Goal: Task Accomplishment & Management: Manage account settings

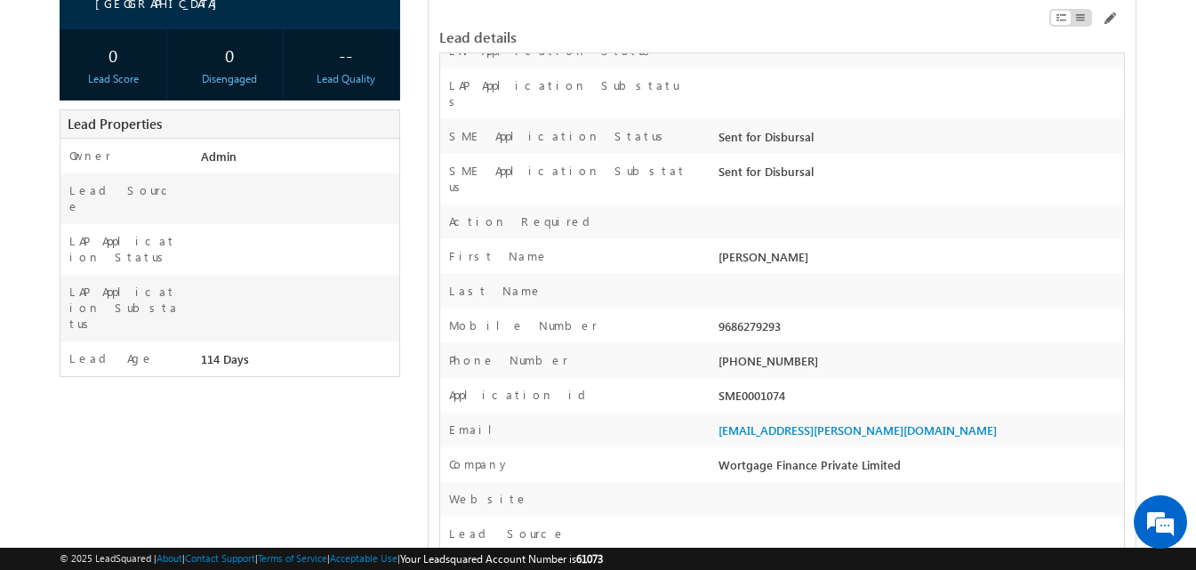
scroll to position [356, 0]
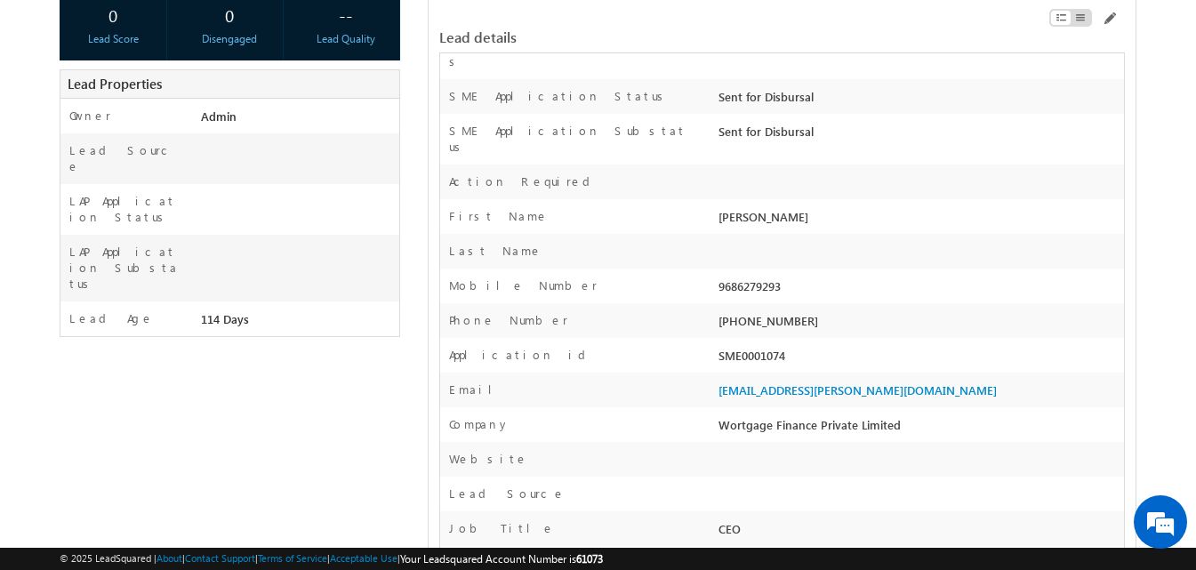
click at [761, 347] on div "SME0001074" at bounding box center [919, 359] width 410 height 25
copy div "SME0001074"
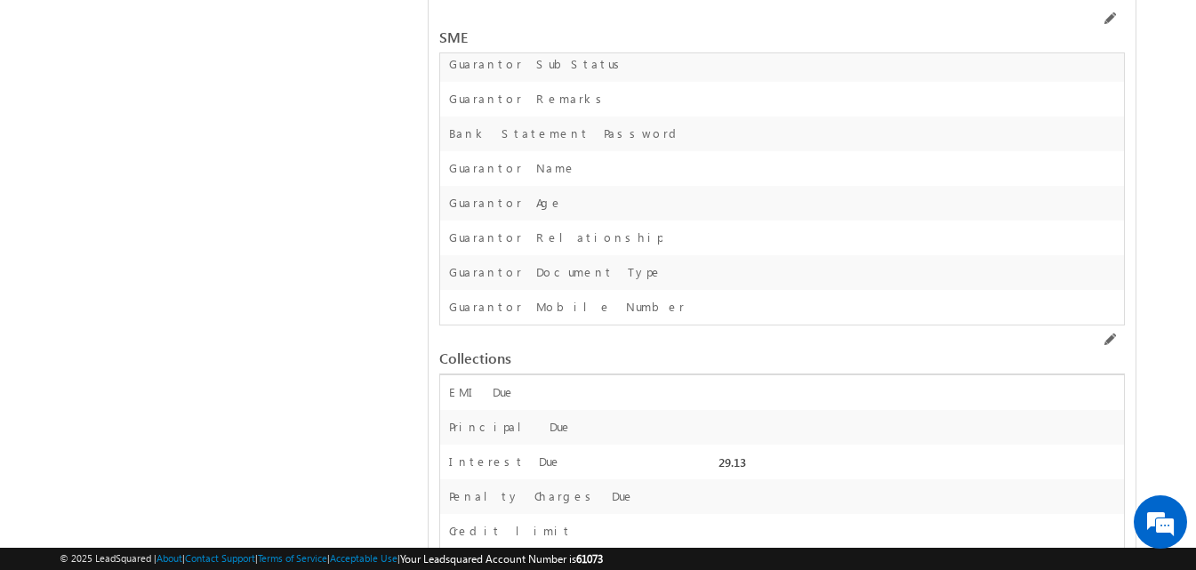
scroll to position [25569, 0]
click at [1107, 21] on span at bounding box center [1109, 19] width 14 height 14
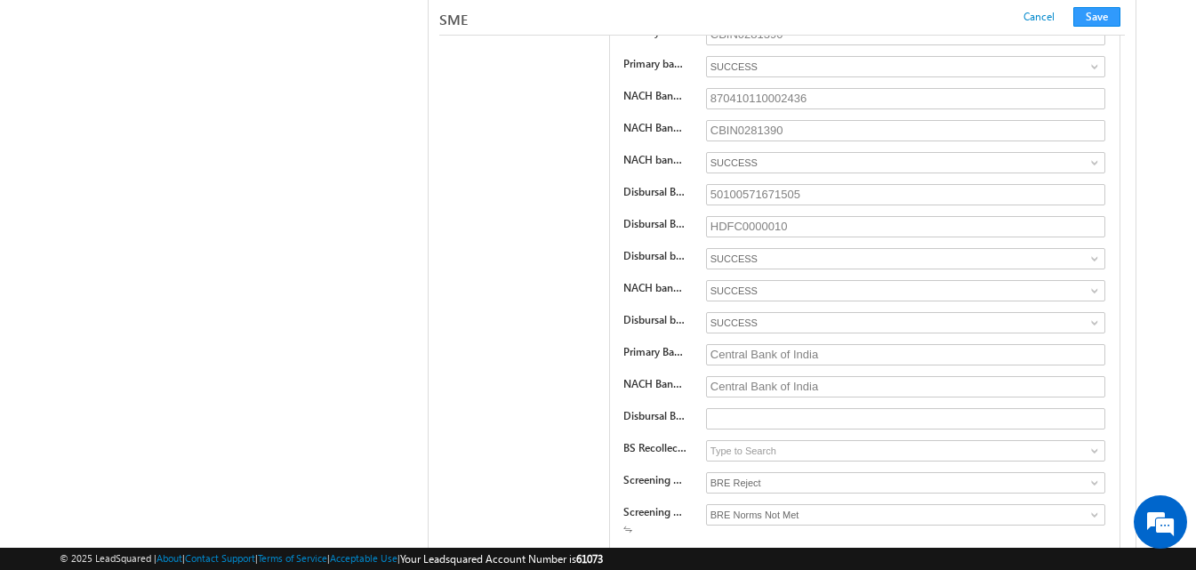
scroll to position [22864, 0]
click at [804, 385] on input "Central Bank of India" at bounding box center [905, 385] width 399 height 21
click at [763, 416] on input "text" at bounding box center [905, 417] width 399 height 21
paste input "Central Bank of India"
type input "Central Bank of India"
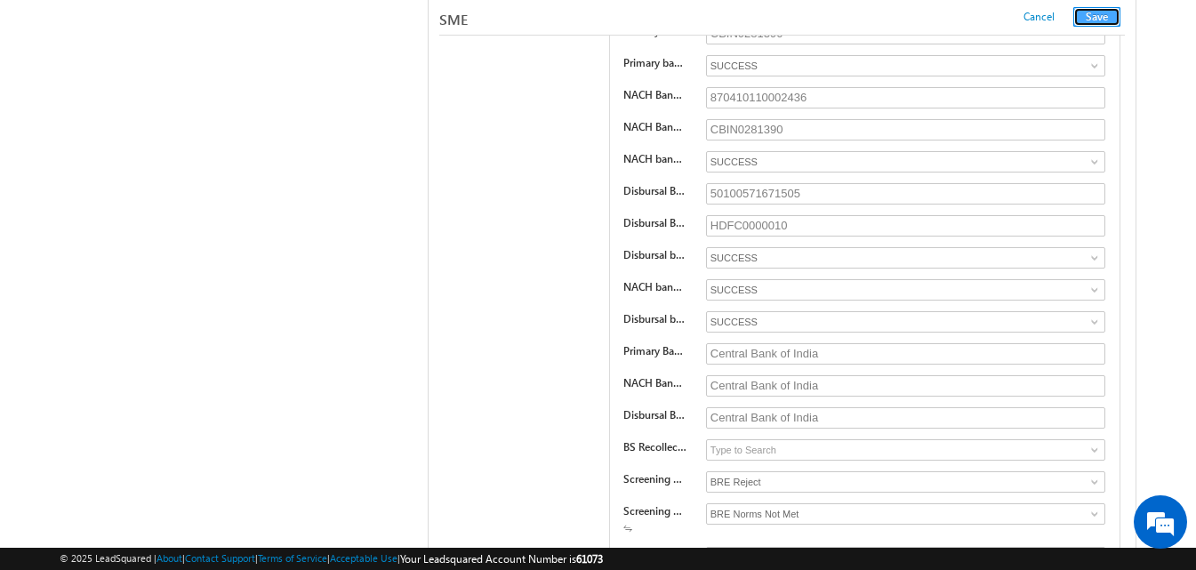
click at [1102, 21] on button "Save" at bounding box center [1097, 17] width 47 height 20
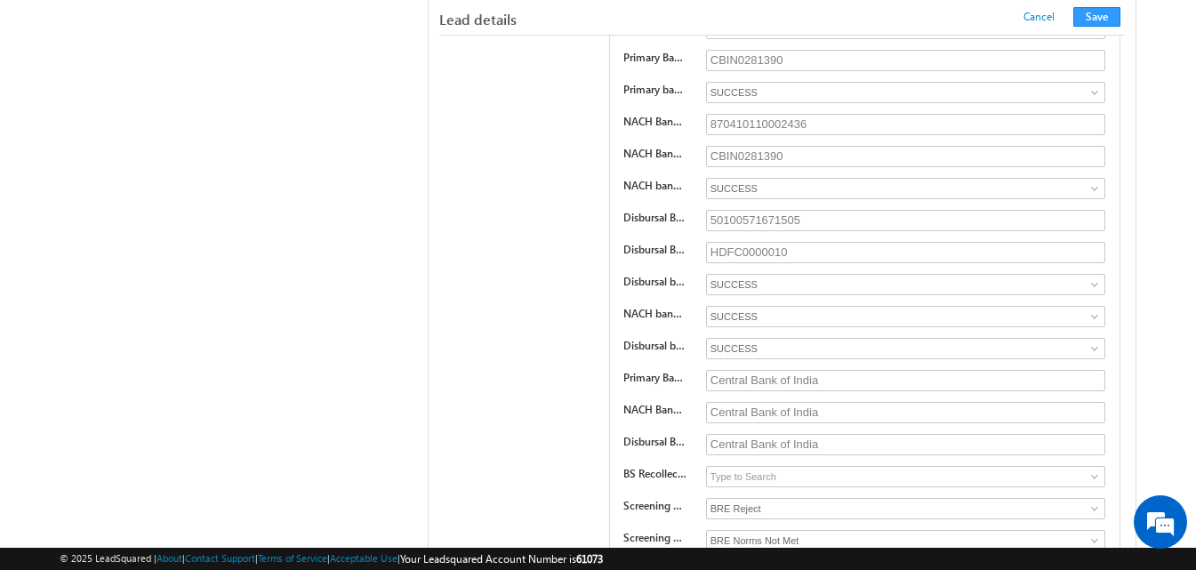
scroll to position [296, 0]
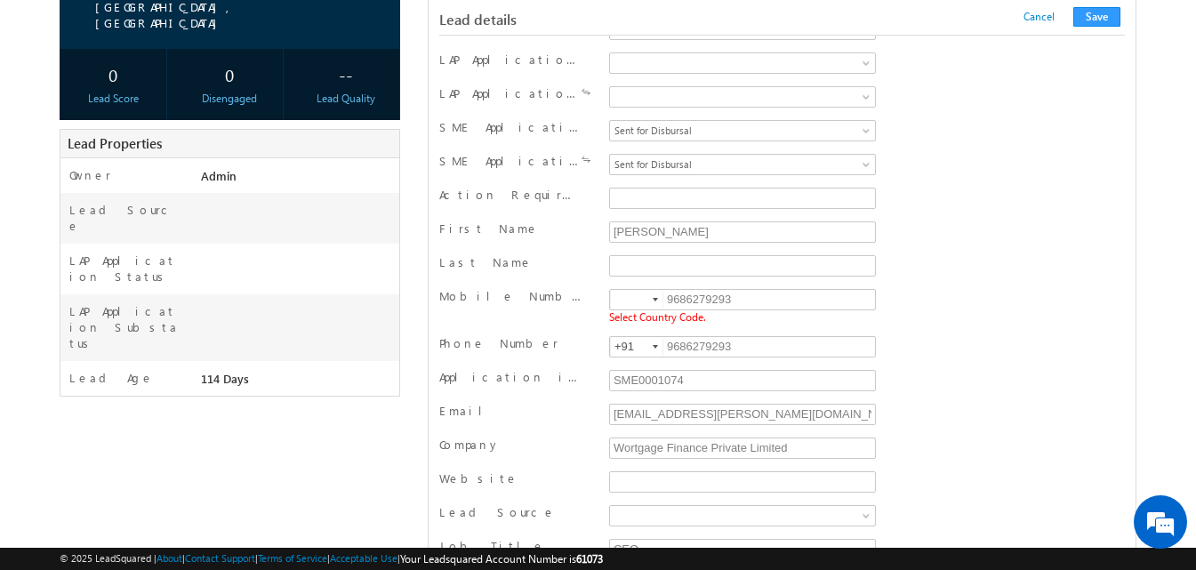
click at [656, 302] on div at bounding box center [655, 300] width 5 height 4
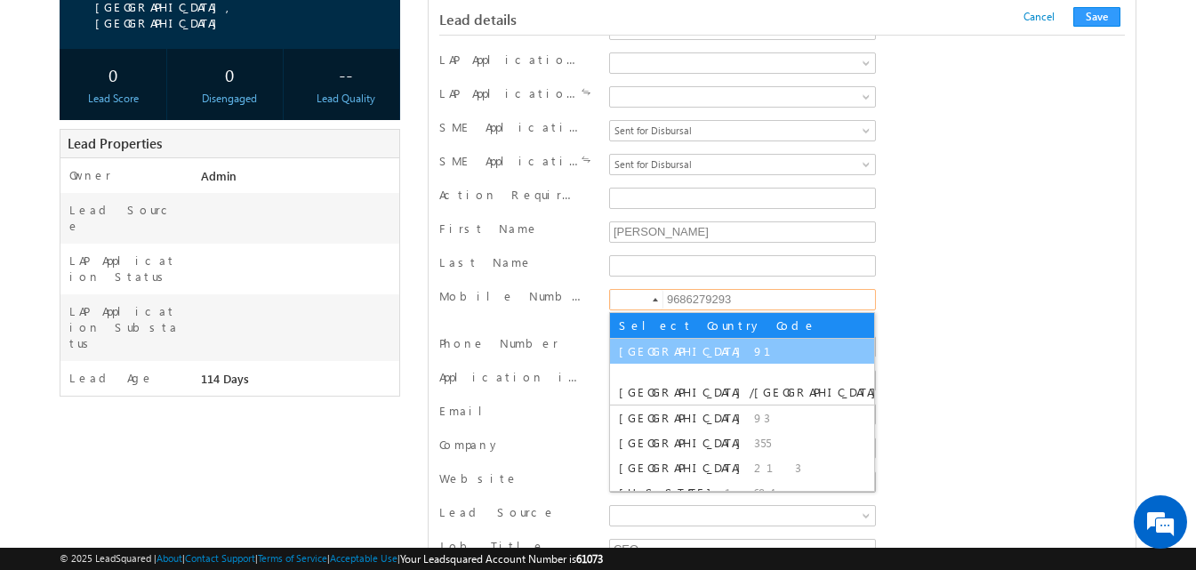
click at [647, 349] on li "India 91" at bounding box center [742, 351] width 264 height 25
type input "+91"
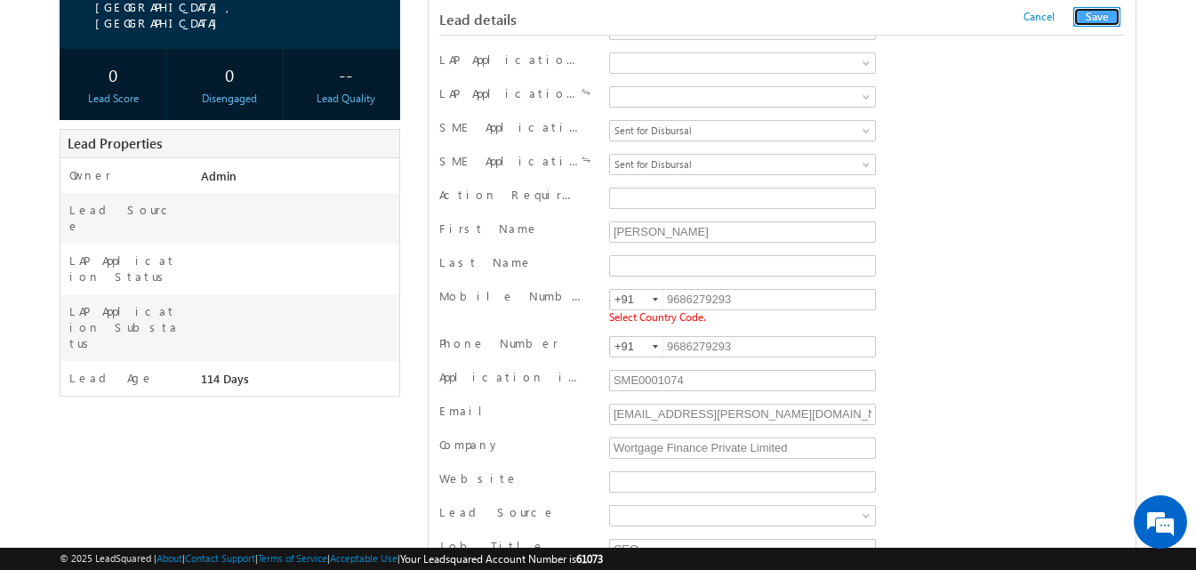
click at [1114, 19] on button "Save" at bounding box center [1097, 17] width 47 height 20
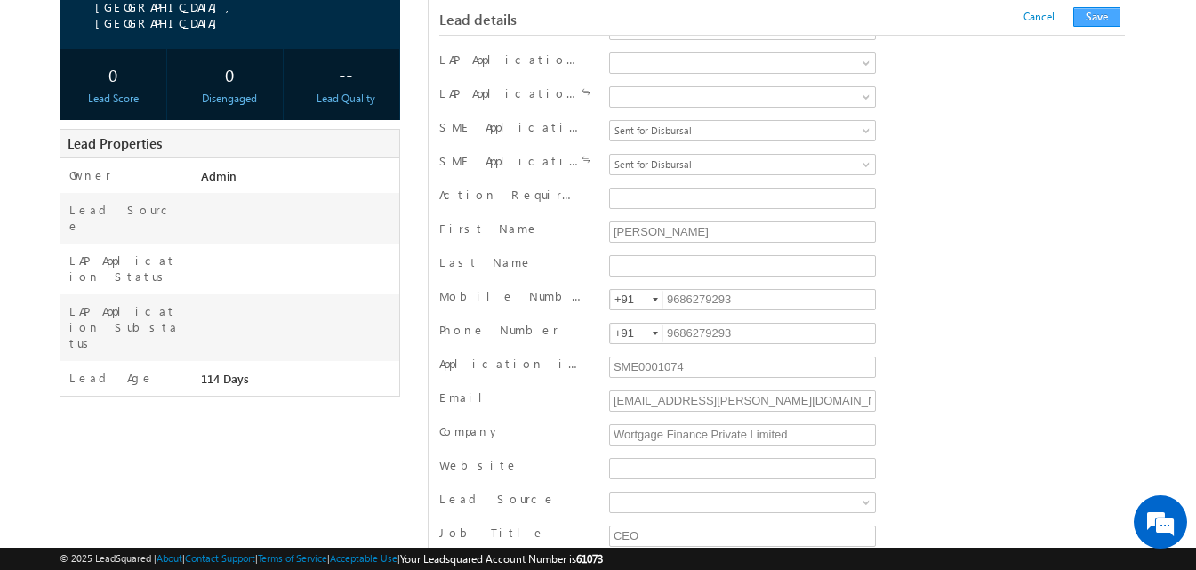
scroll to position [1789, 0]
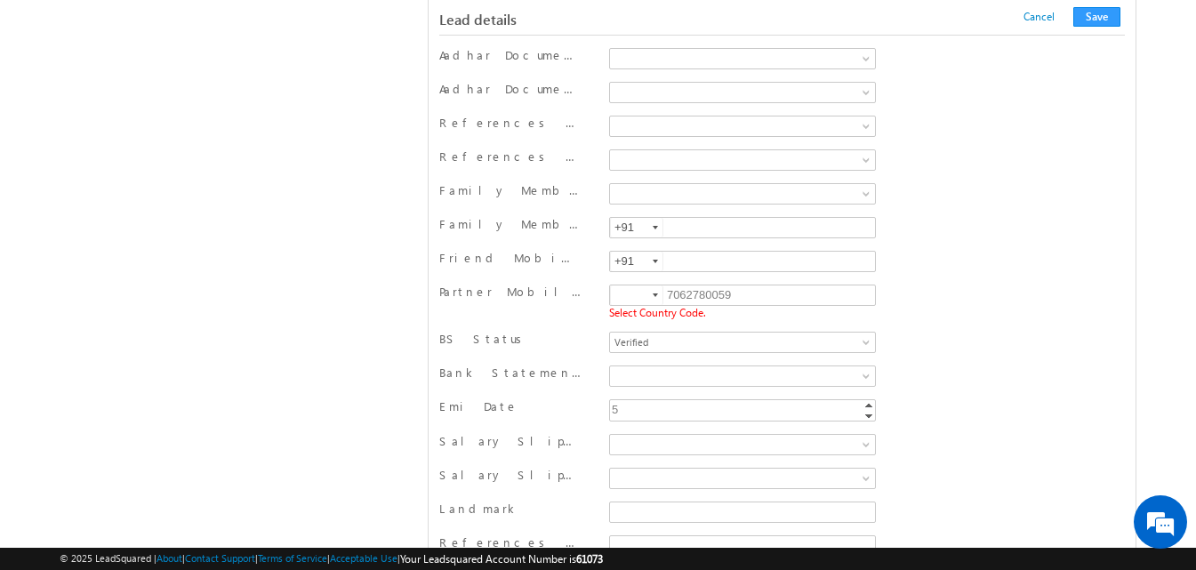
click at [658, 294] on div at bounding box center [655, 296] width 5 height 4
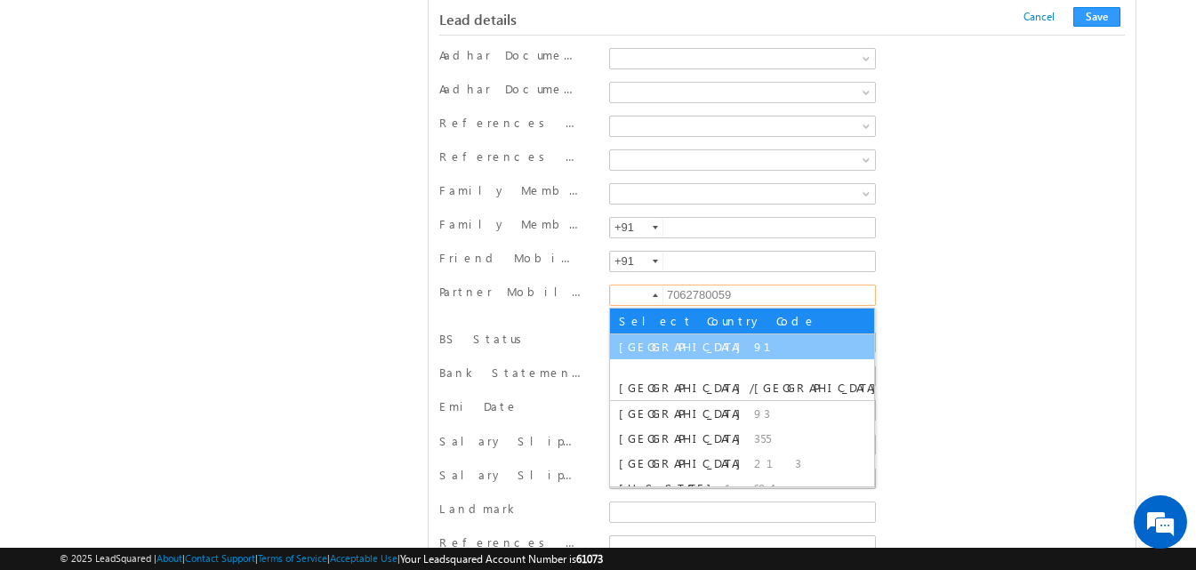
click at [656, 338] on li "India 91" at bounding box center [742, 346] width 264 height 25
type input "+91"
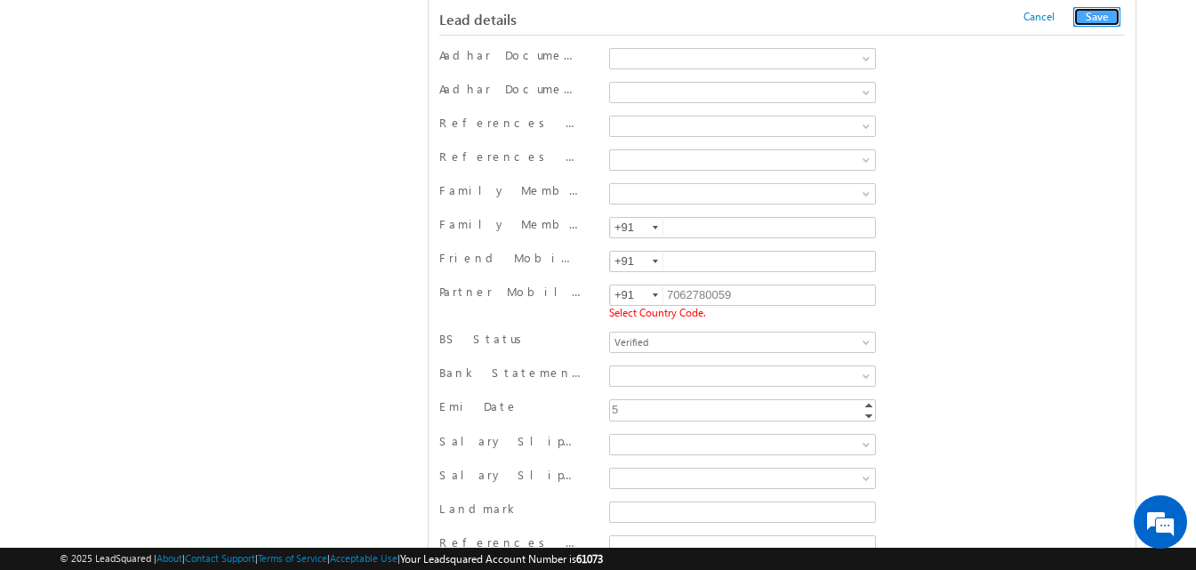
click at [1086, 12] on button "Save" at bounding box center [1097, 17] width 47 height 20
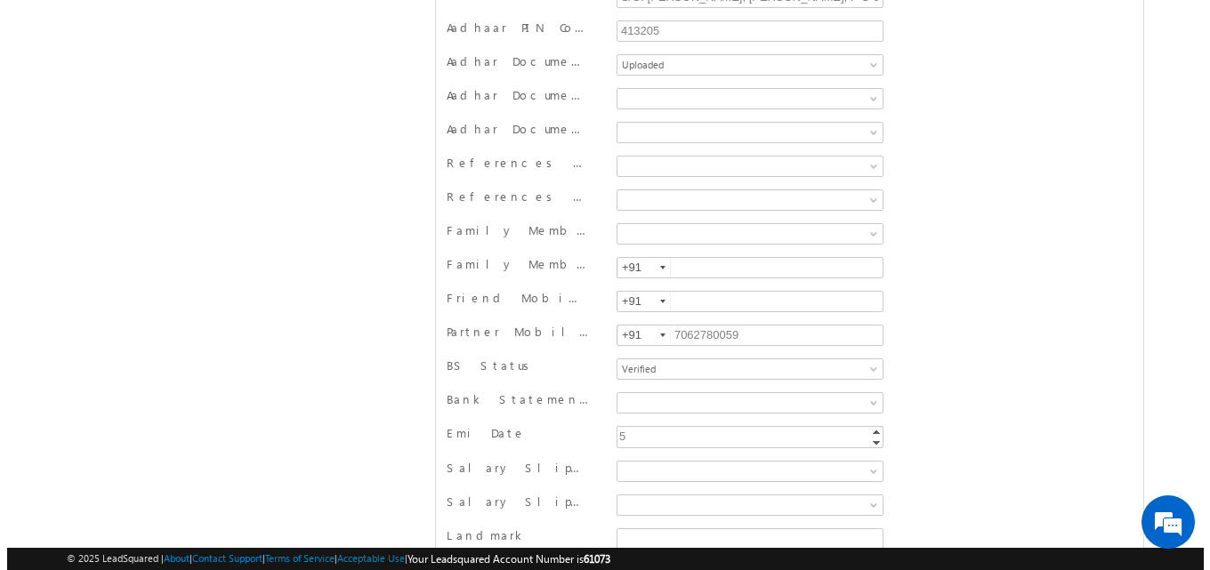
scroll to position [0, 0]
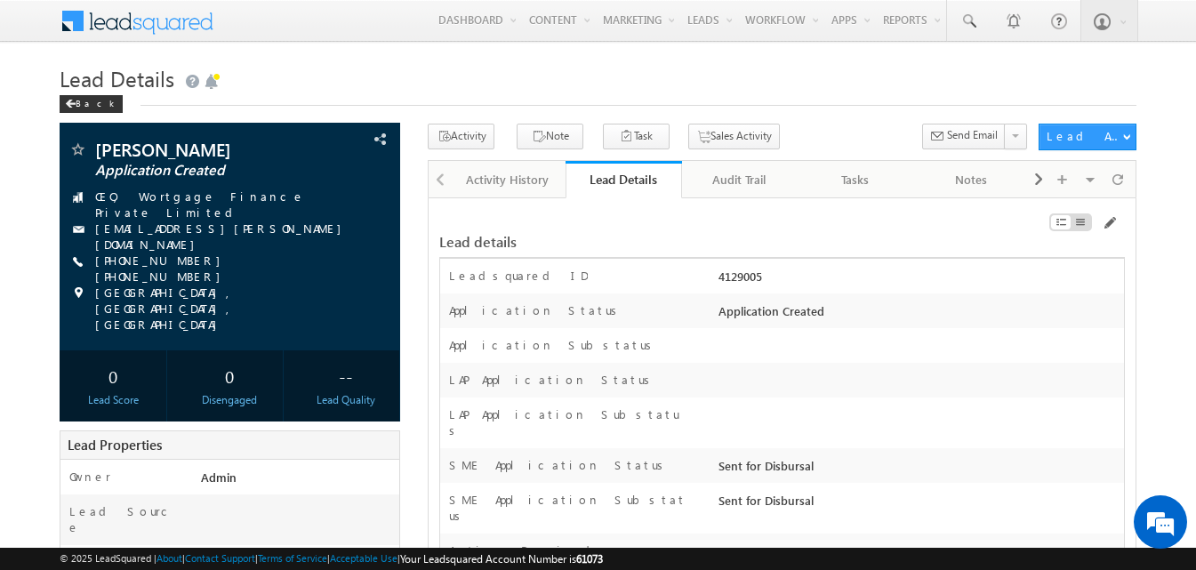
click at [841, 102] on div "Back" at bounding box center [598, 100] width 1077 height 12
click at [761, 184] on div "Audit Trail" at bounding box center [739, 179] width 85 height 21
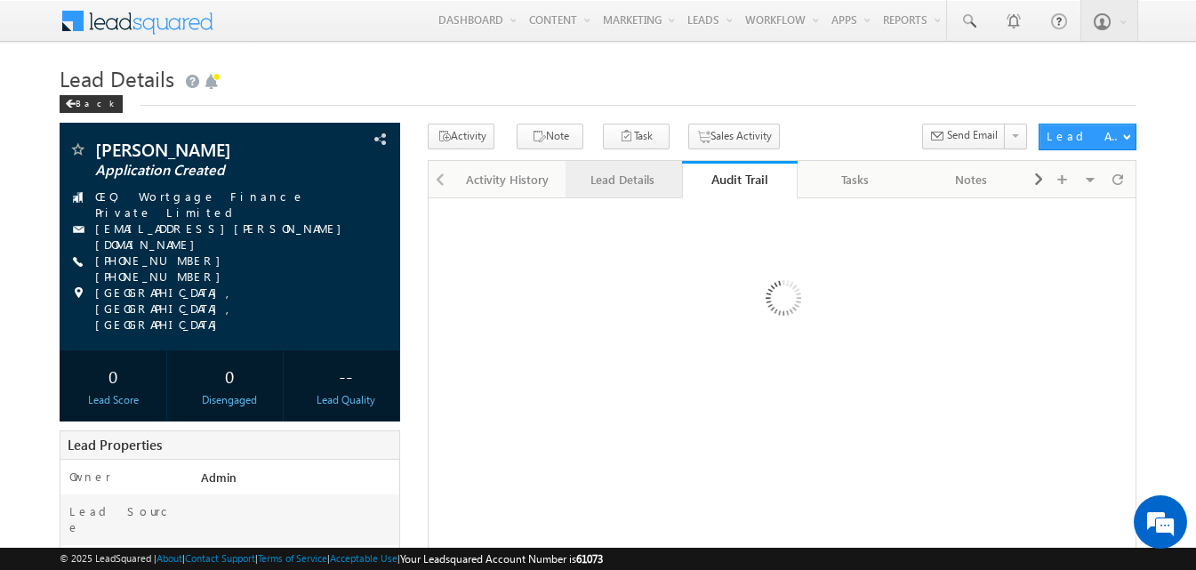
click at [632, 180] on div "Lead Details" at bounding box center [622, 179] width 85 height 21
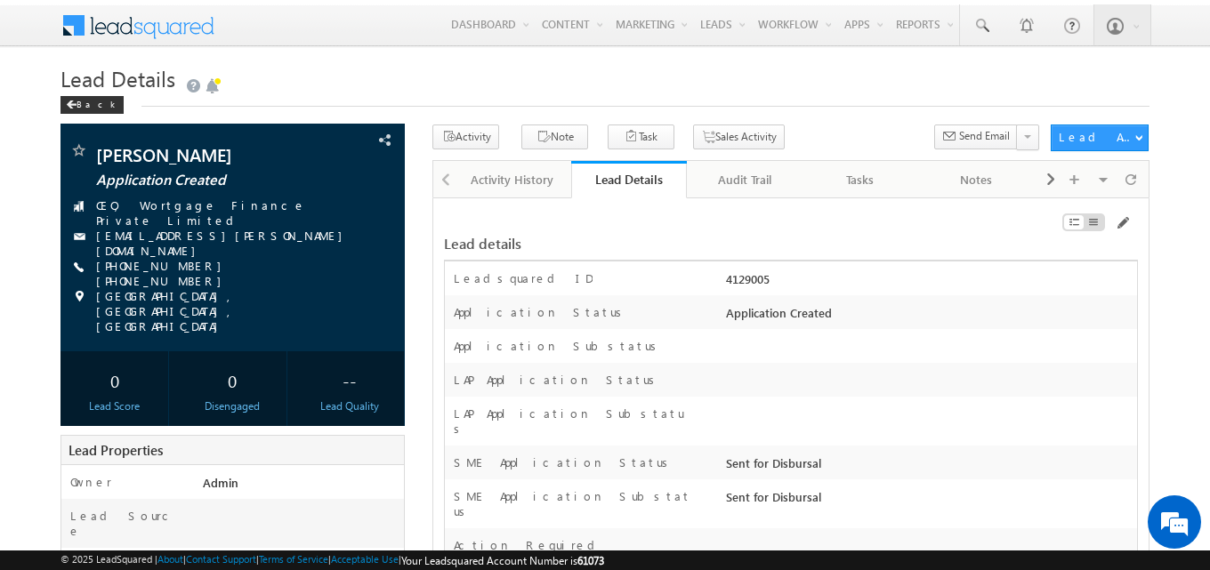
click at [810, 125] on div "Activity Note Task Sales Activity Send Email" at bounding box center [736, 141] width 609 height 33
click at [718, 190] on div "Audit Trail" at bounding box center [743, 179] width 85 height 21
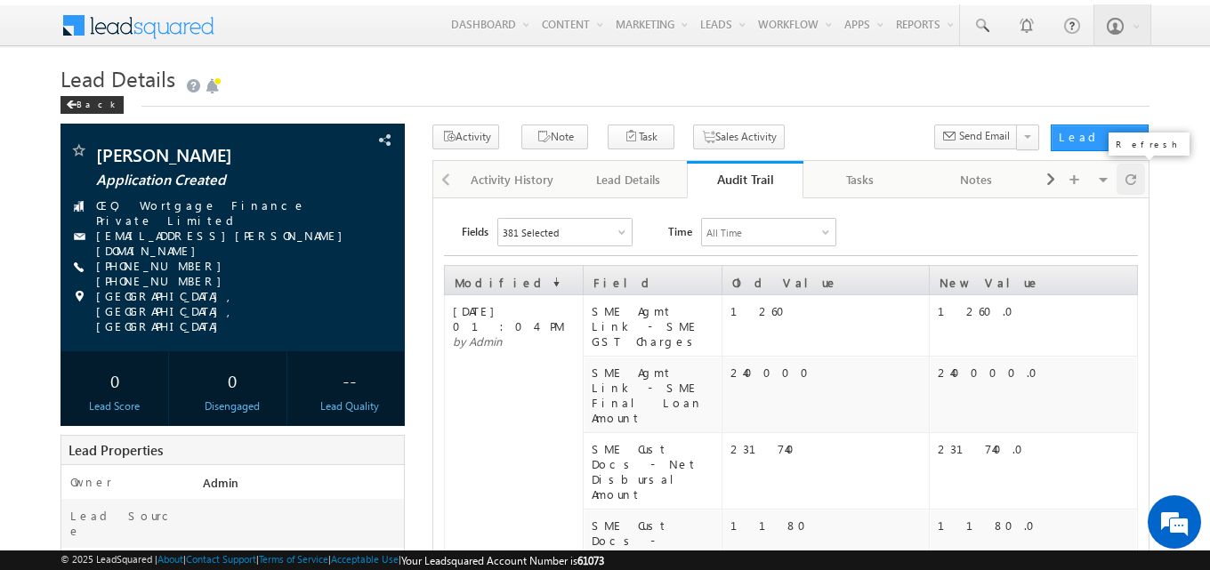
click at [1129, 189] on span at bounding box center [1130, 179] width 11 height 31
click at [615, 243] on div "381 Selected" at bounding box center [564, 232] width 133 height 27
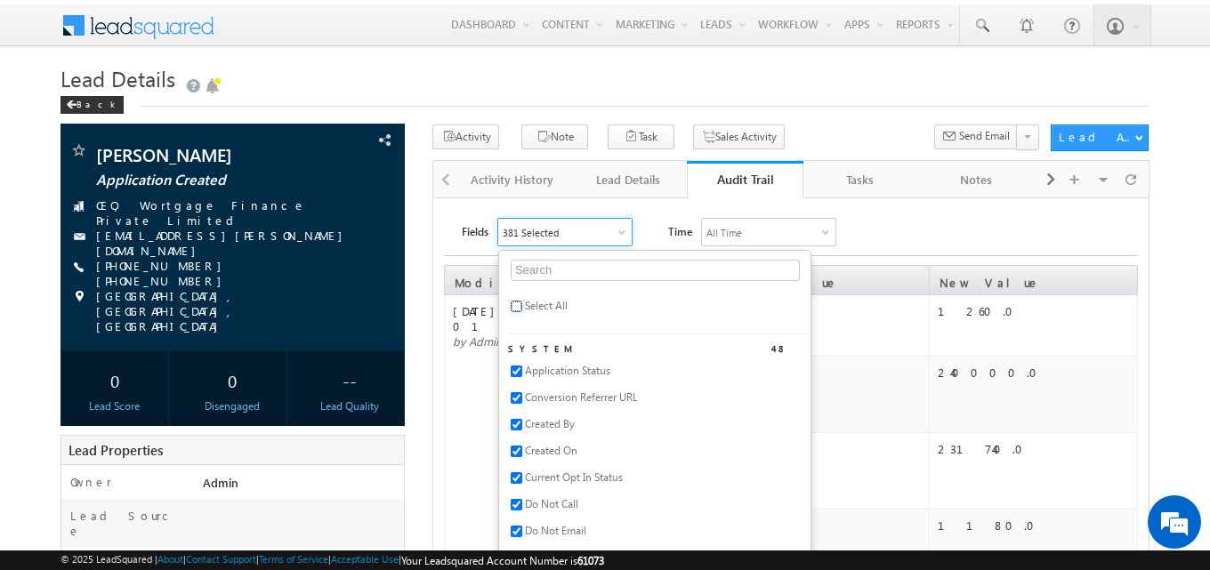
click at [516, 308] on input "checkbox" at bounding box center [517, 307] width 12 height 12
checkbox input "true"
click at [880, 233] on div "Fields All Selected Select All System 48 Application Status Conversion Referrer…" at bounding box center [800, 232] width 676 height 28
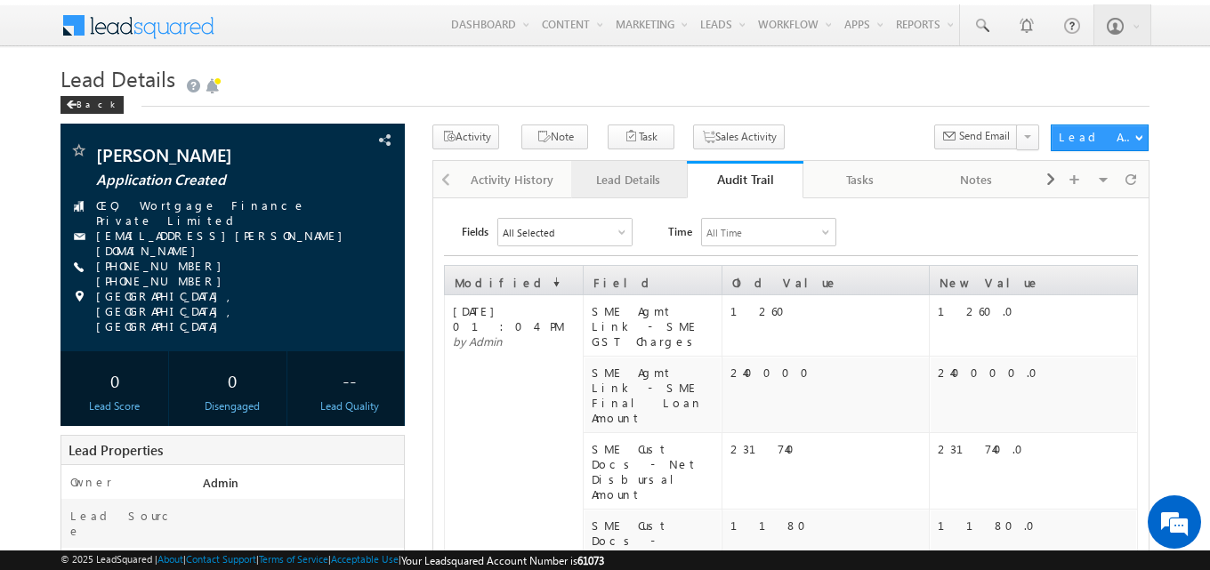
click at [628, 189] on div "Lead Details" at bounding box center [627, 179] width 85 height 21
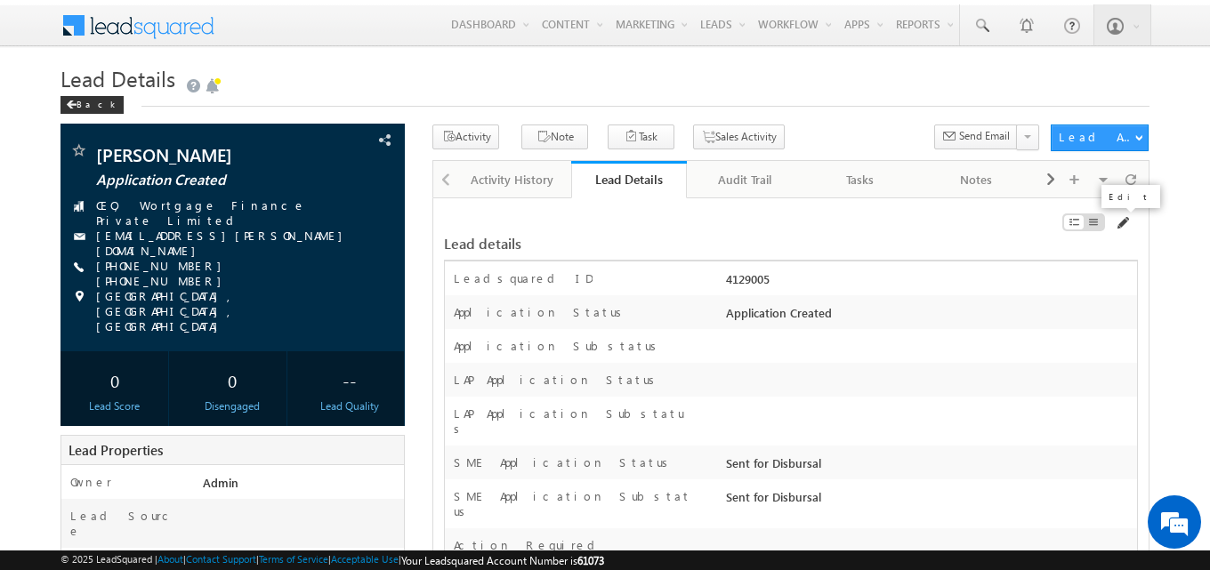
click at [1124, 225] on span at bounding box center [1122, 223] width 14 height 14
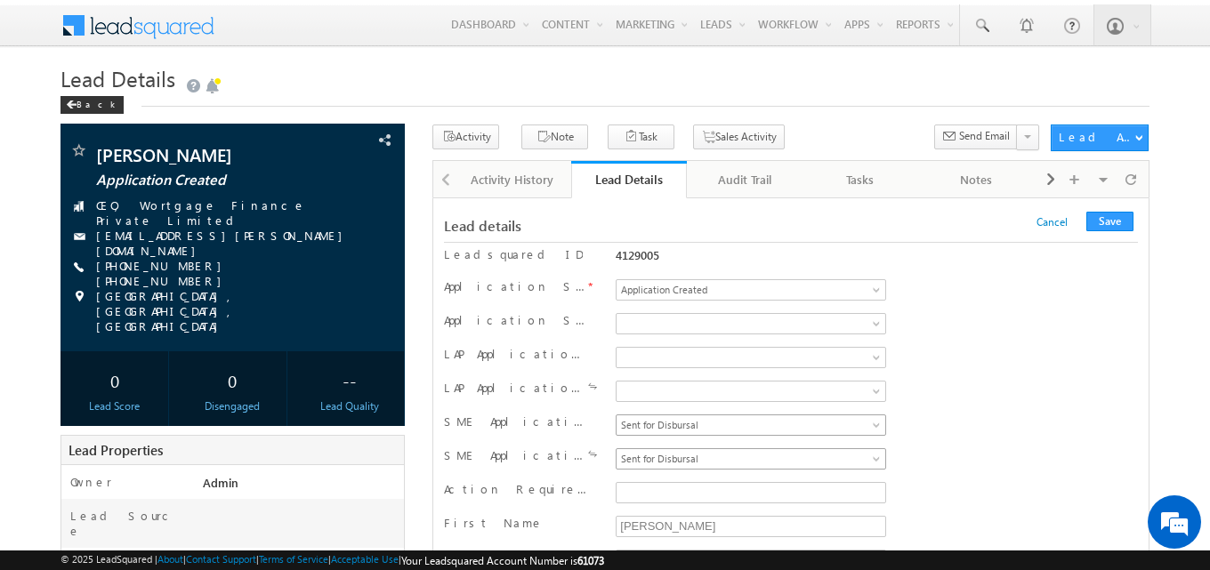
click at [661, 425] on span "Sent for Disbursal" at bounding box center [747, 425] width 262 height 16
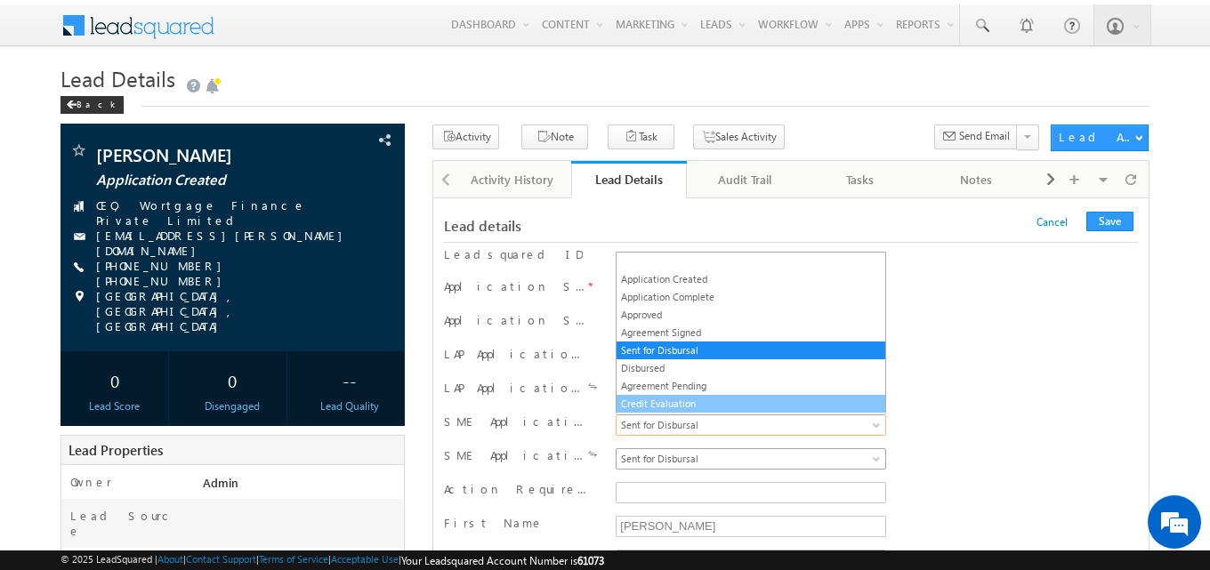
click at [674, 463] on span "Sent for Disbursal" at bounding box center [747, 459] width 262 height 16
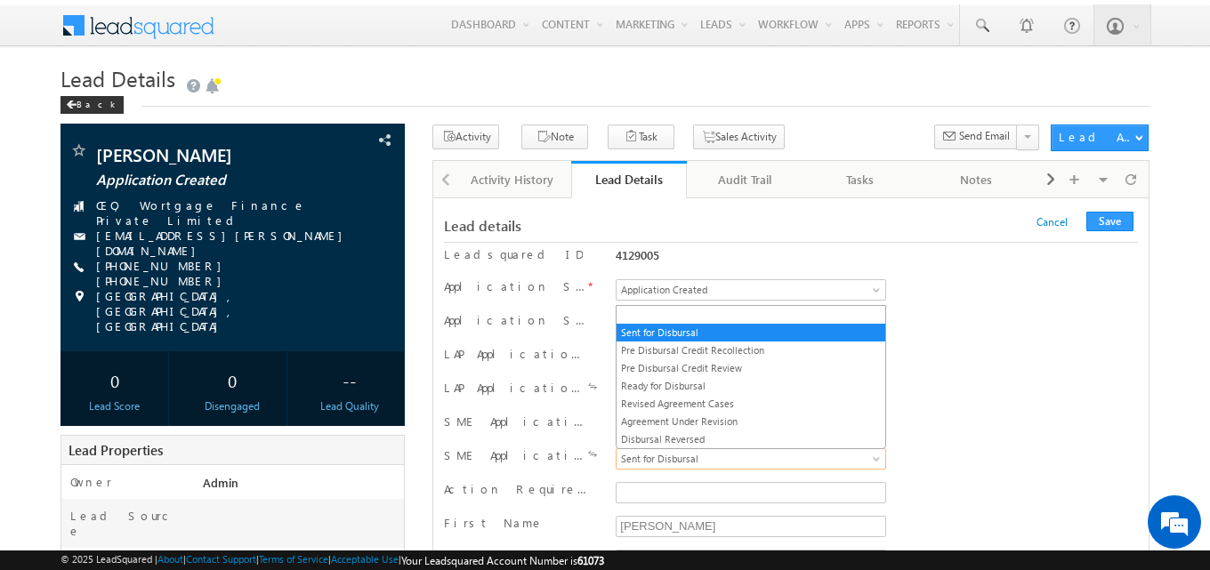
click at [1030, 393] on div "LAP Application Substatus" at bounding box center [791, 393] width 694 height 27
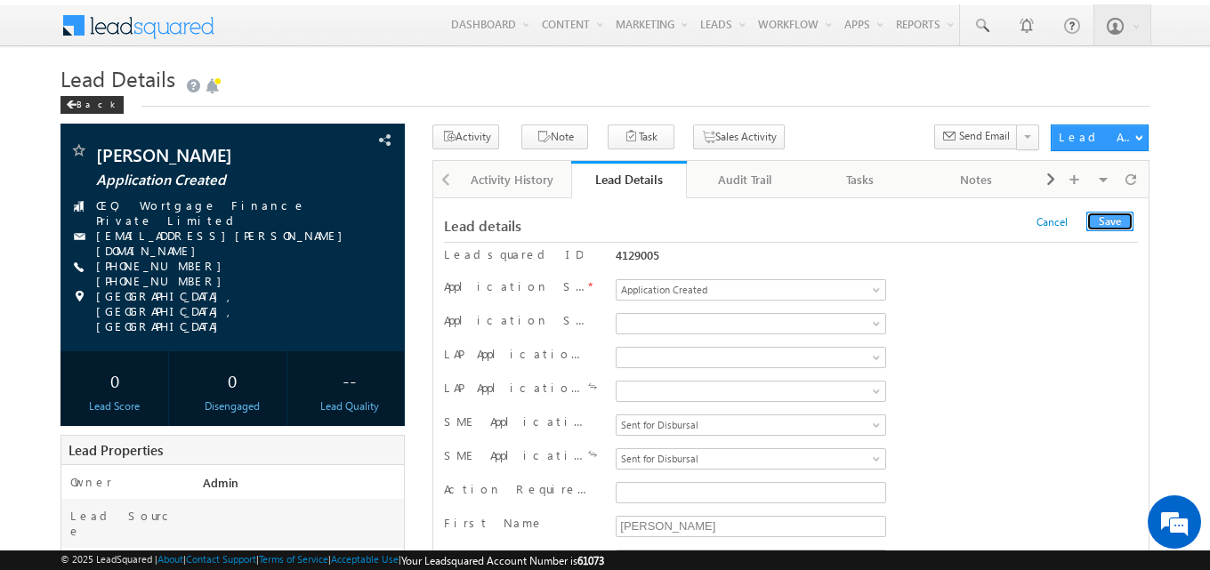
click at [1116, 221] on button "Save" at bounding box center [1109, 222] width 47 height 20
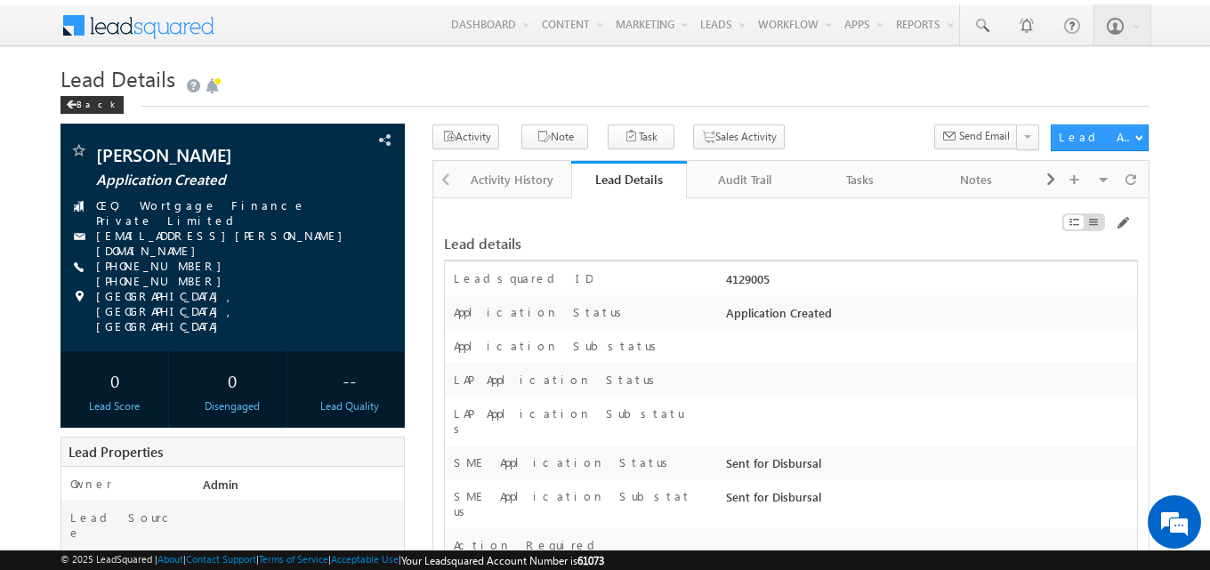
click at [723, 84] on h1 "Lead Details" at bounding box center [604, 79] width 1089 height 31
click at [1120, 222] on span at bounding box center [1122, 223] width 14 height 14
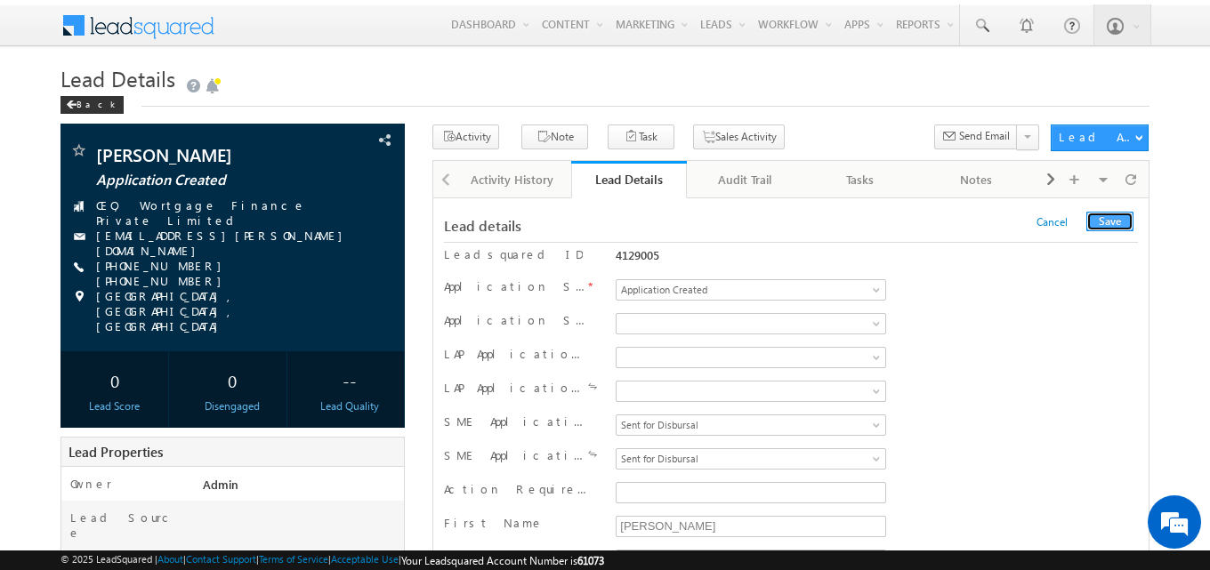
click at [1092, 214] on button "Save" at bounding box center [1109, 222] width 47 height 20
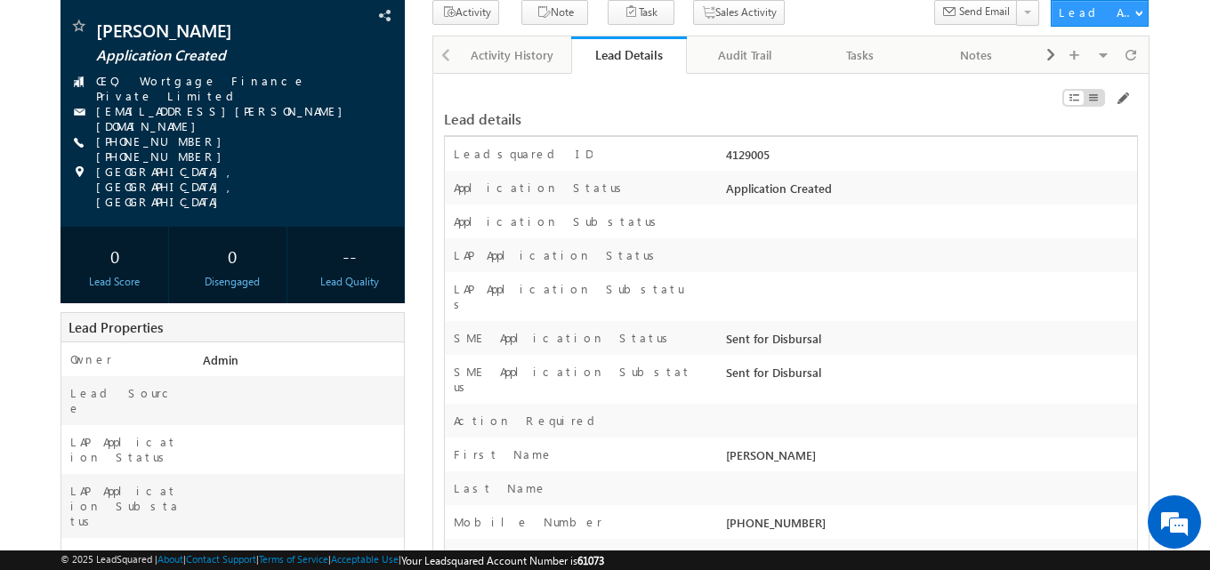
scroll to position [267, 0]
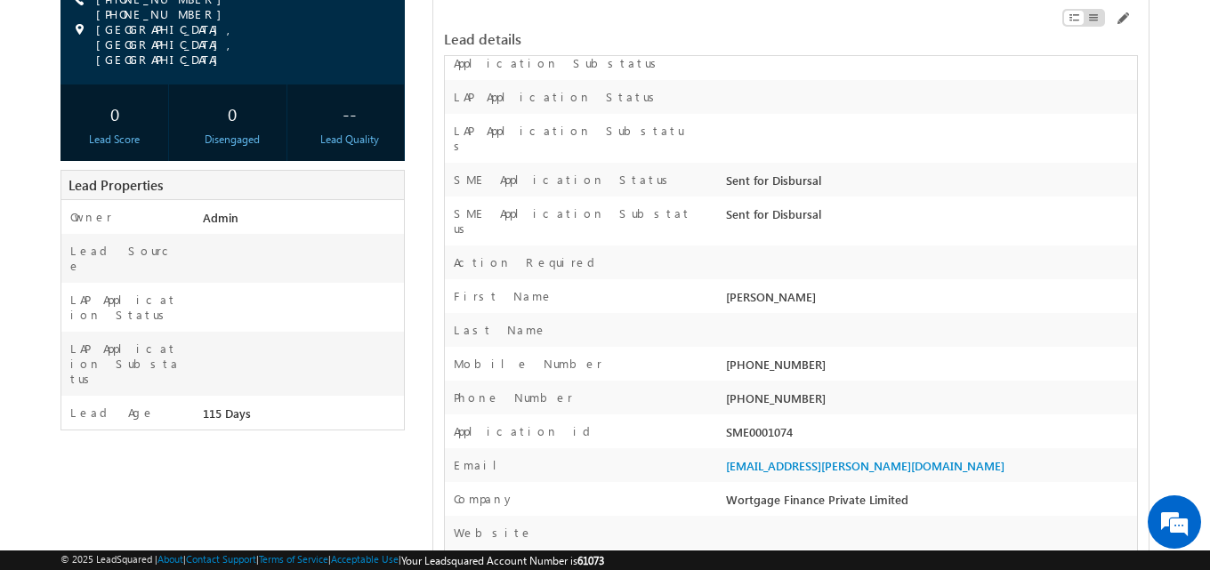
click at [774, 423] on div "SME0001074" at bounding box center [928, 435] width 415 height 25
copy div "SME0001074"
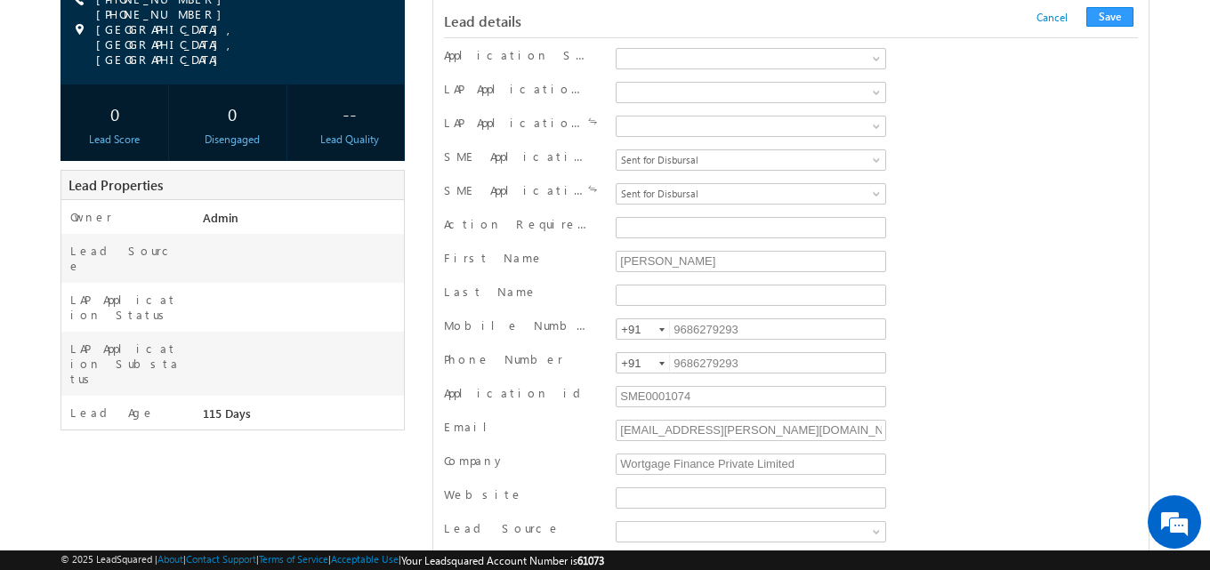
scroll to position [377, 0]
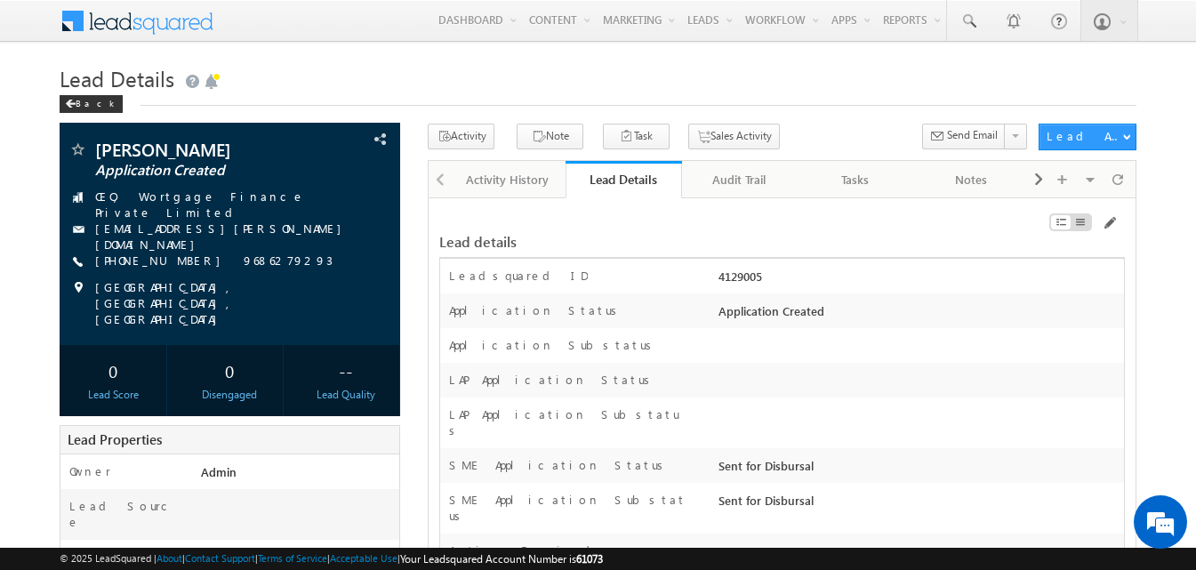
click at [797, 91] on h1 "Lead Details" at bounding box center [598, 77] width 1077 height 35
click at [906, 378] on div at bounding box center [919, 384] width 410 height 25
click at [977, 82] on h1 "Lead Details" at bounding box center [598, 77] width 1077 height 35
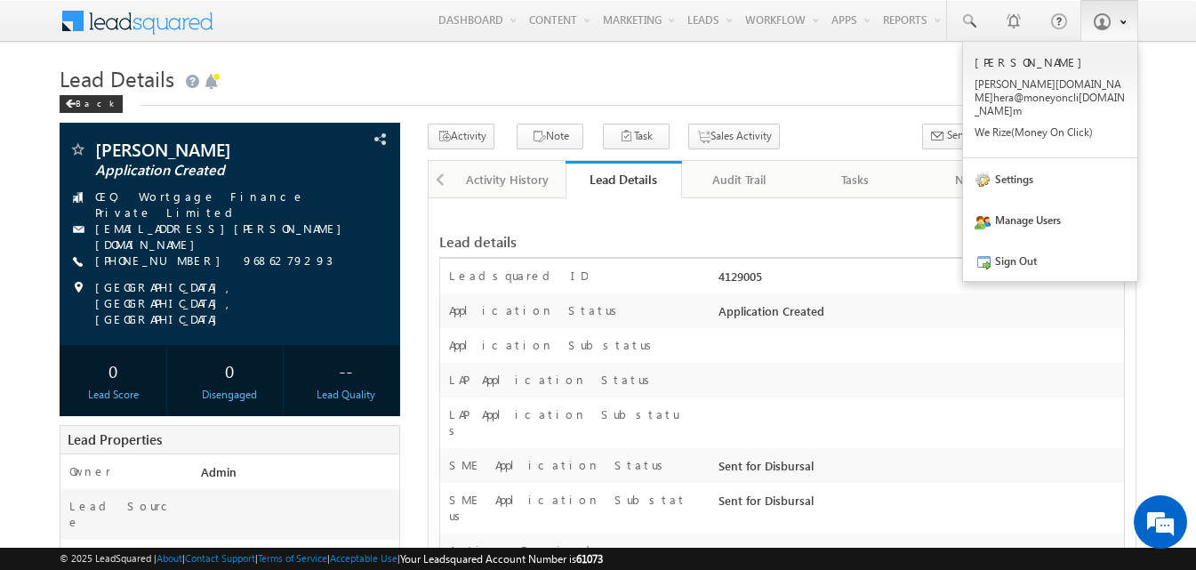
click at [1120, 33] on link at bounding box center [1110, 20] width 58 height 41
click at [1044, 165] on link "Settings" at bounding box center [1050, 178] width 174 height 41
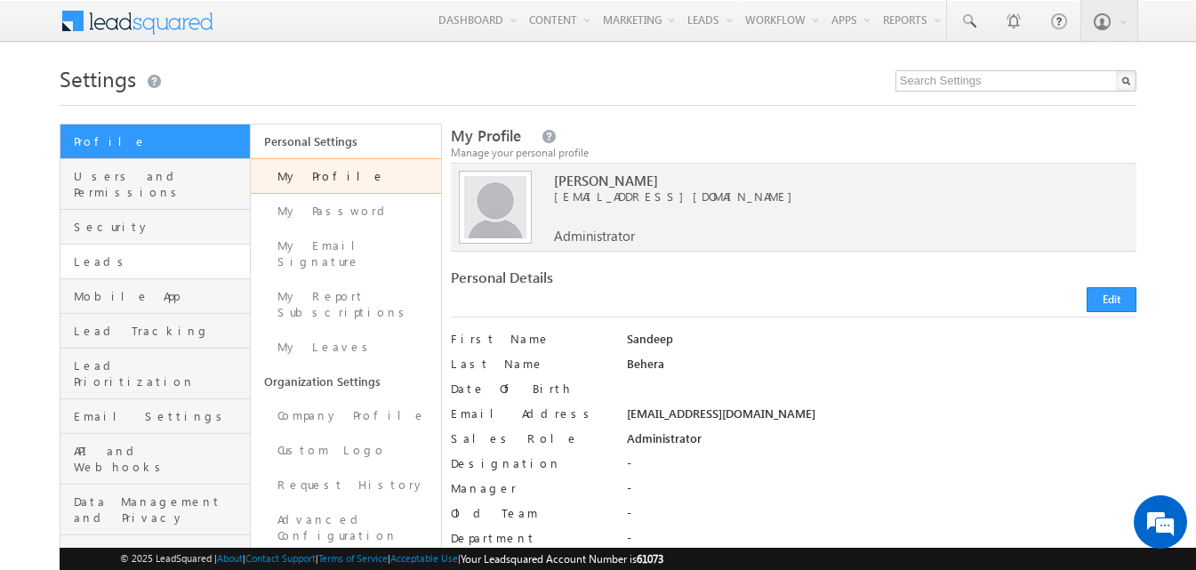
click at [168, 256] on link "Leads" at bounding box center [154, 262] width 189 height 35
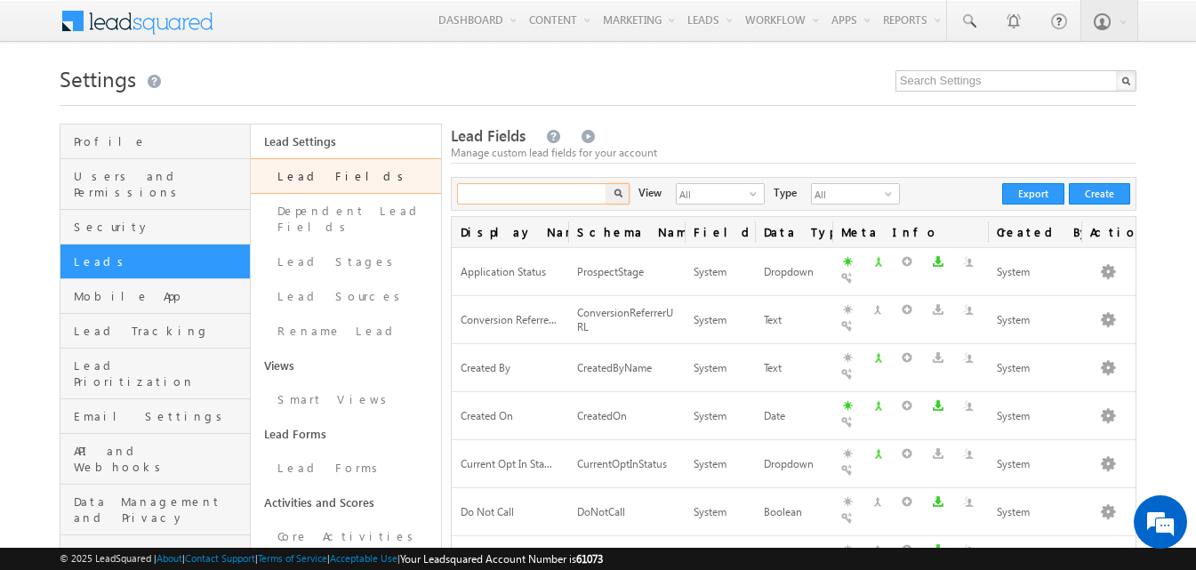
click at [577, 192] on input "text" at bounding box center [533, 193] width 152 height 21
type input "c"
type input "bank"
click at [607, 183] on button "button" at bounding box center [618, 193] width 23 height 21
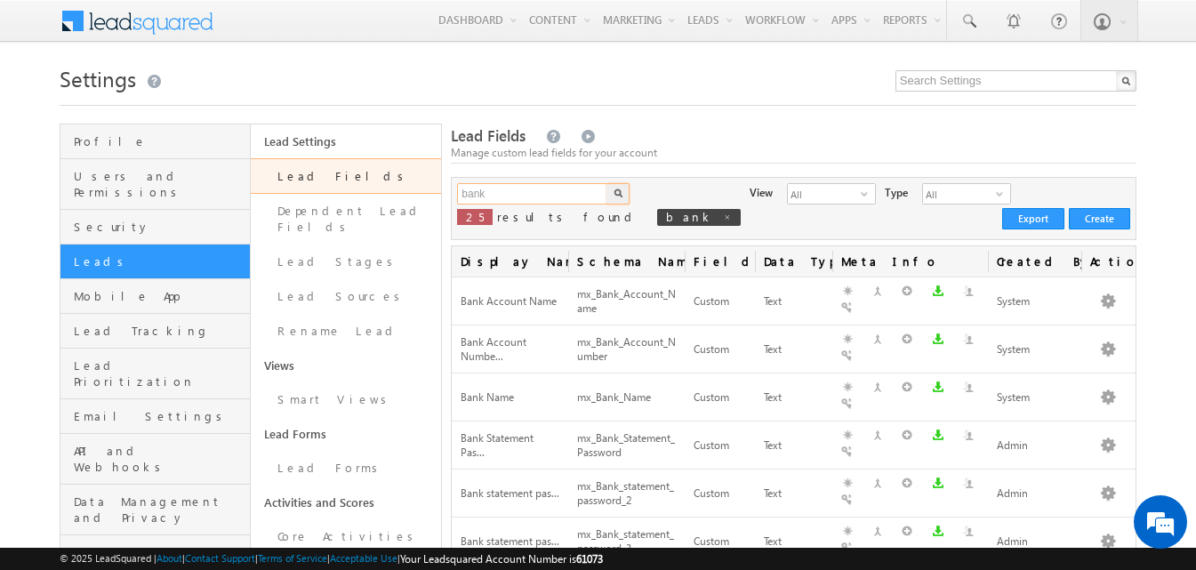
click at [474, 188] on input "bank" at bounding box center [533, 193] width 152 height 21
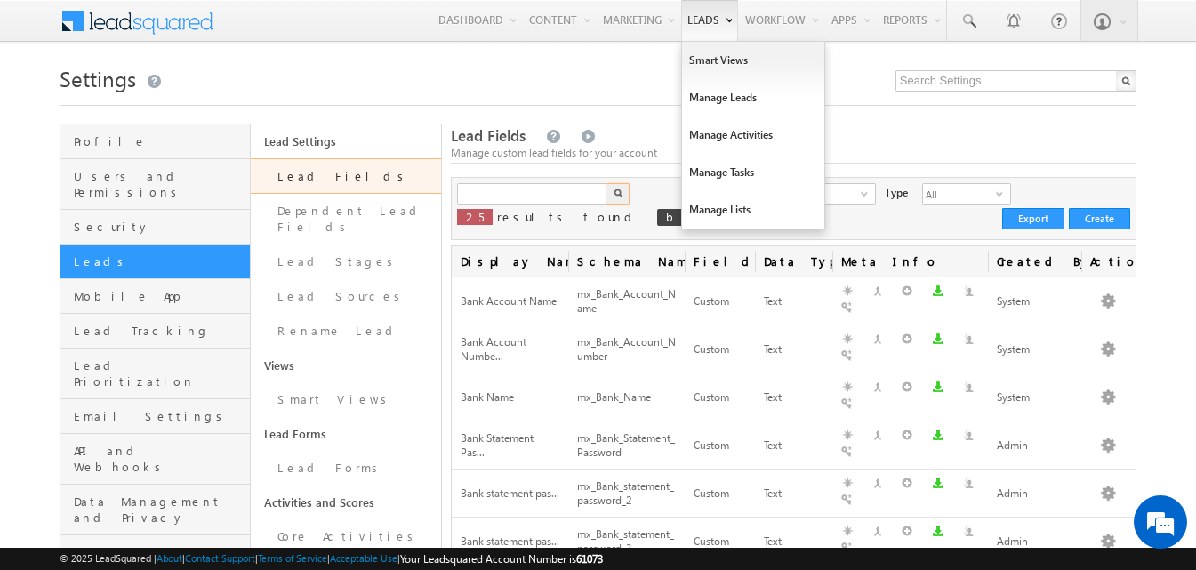
type input "Search Lead Fields"
